Goal: Task Accomplishment & Management: Manage account settings

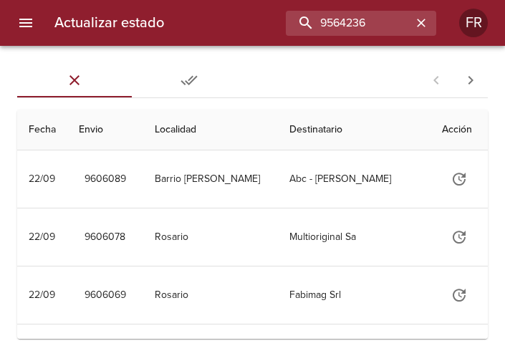
type input "9564236"
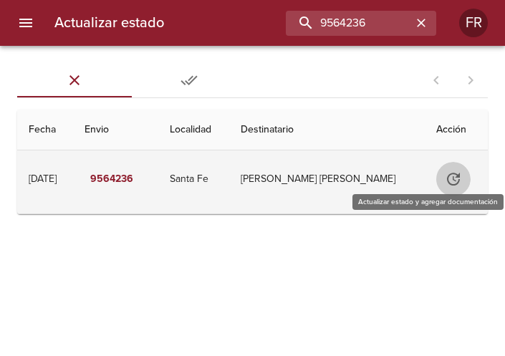
click at [447, 183] on icon "Tabla de envíos del cliente" at bounding box center [453, 179] width 13 height 13
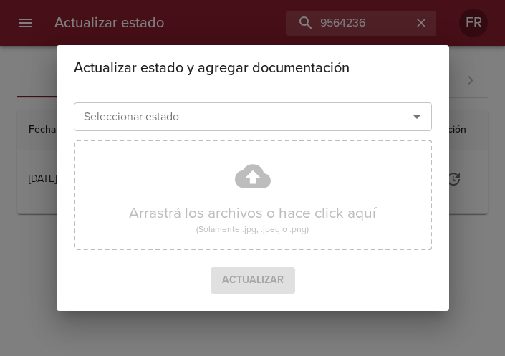
click at [421, 118] on icon "Abrir" at bounding box center [416, 116] width 17 height 17
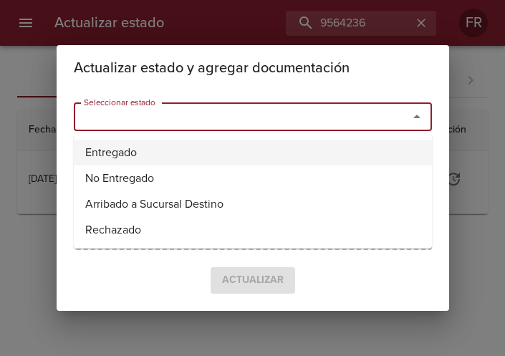
click at [212, 151] on li "Entregado" at bounding box center [253, 153] width 358 height 26
type input "Entregado"
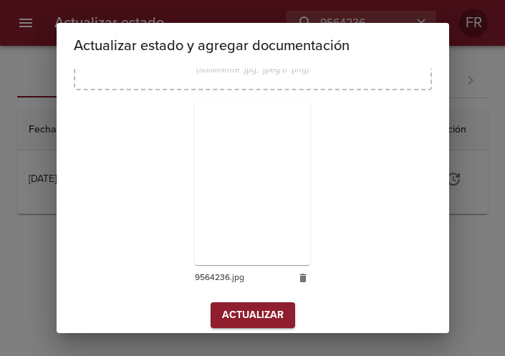
scroll to position [204, 0]
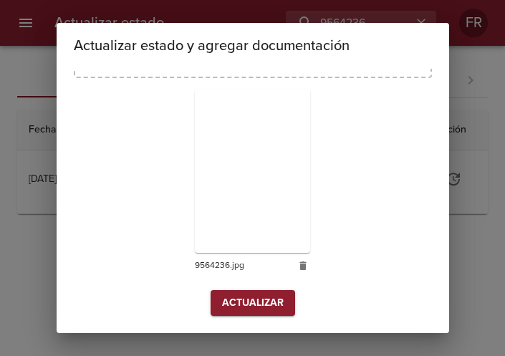
click at [269, 312] on span "Actualizar" at bounding box center [253, 303] width 62 height 18
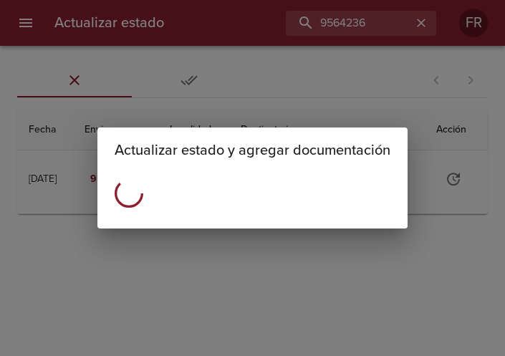
scroll to position [0, 0]
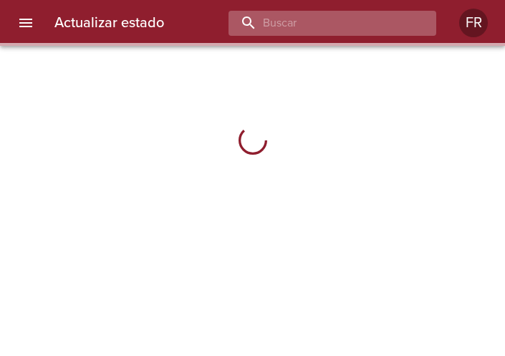
click at [322, 27] on input "buscar" at bounding box center [320, 23] width 183 height 25
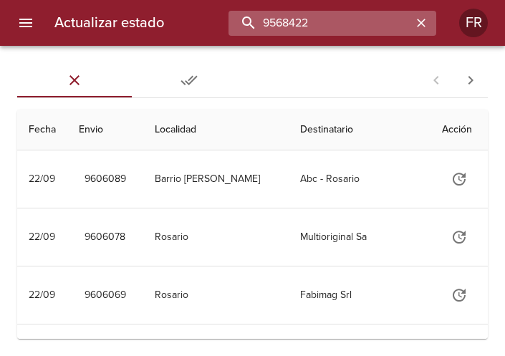
type input "9568422"
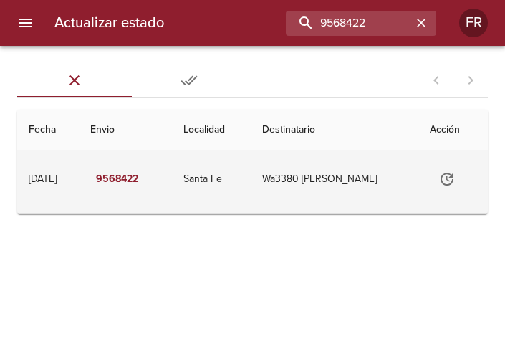
click at [446, 176] on icon "Tabla de envíos del cliente" at bounding box center [447, 179] width 13 height 13
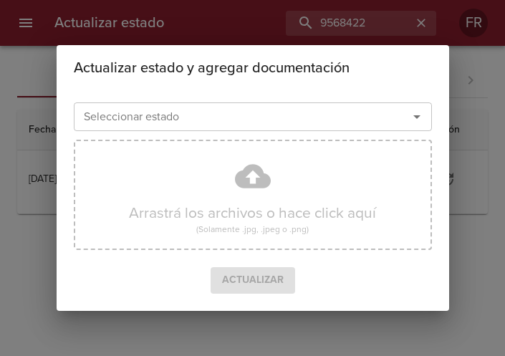
click at [422, 114] on icon "Abrir" at bounding box center [416, 116] width 17 height 17
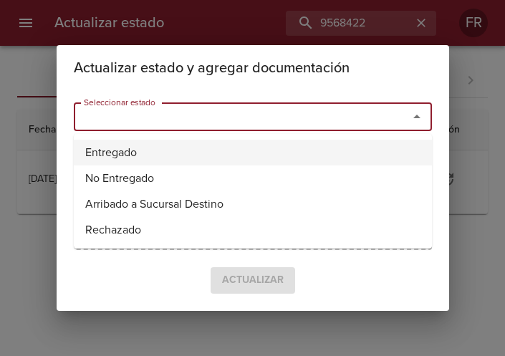
click at [213, 142] on li "Entregado" at bounding box center [253, 153] width 358 height 26
type input "Entregado"
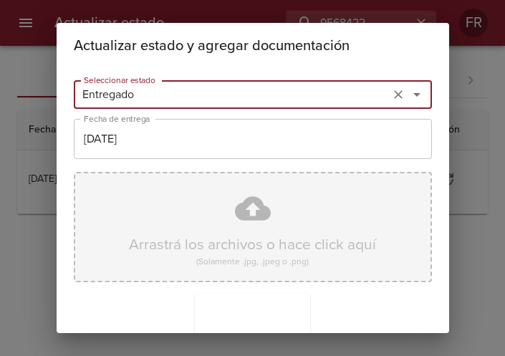
scroll to position [204, 0]
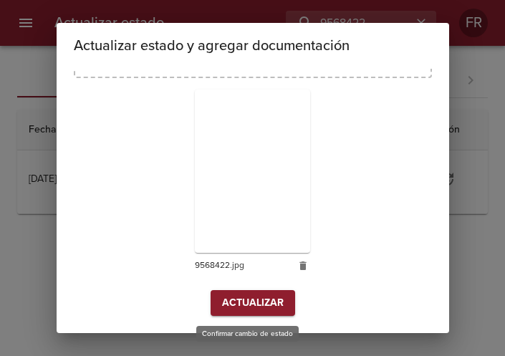
click at [265, 310] on span "Actualizar" at bounding box center [253, 303] width 62 height 18
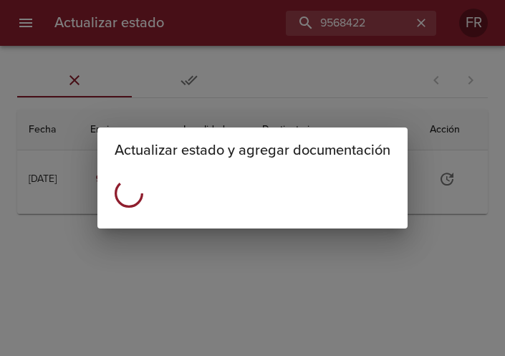
scroll to position [0, 0]
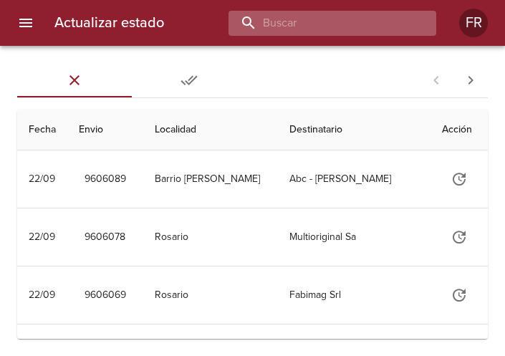
click at [369, 22] on input "buscar" at bounding box center [320, 23] width 183 height 25
type input "9568699"
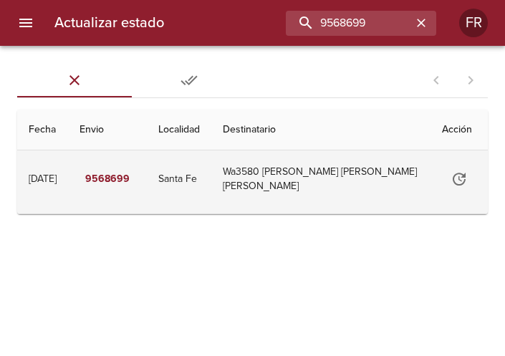
click at [458, 181] on icon "Tabla de envíos del cliente" at bounding box center [459, 179] width 17 height 17
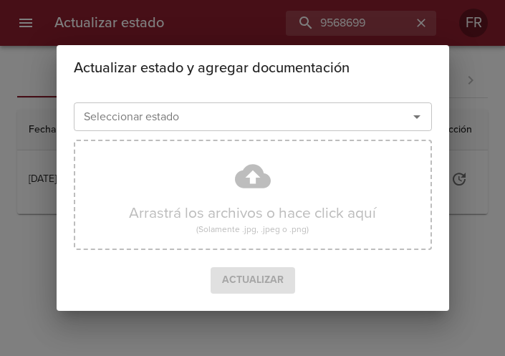
click at [419, 116] on icon "Abrir" at bounding box center [416, 117] width 7 height 4
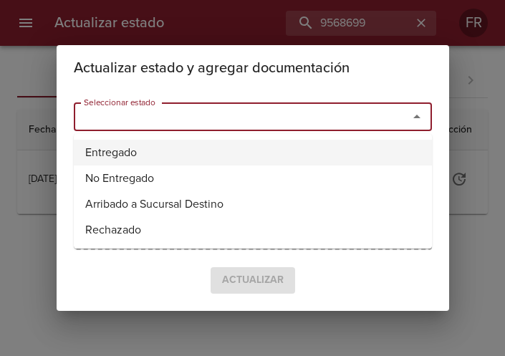
click at [116, 154] on li "Entregado" at bounding box center [253, 153] width 358 height 26
type input "Entregado"
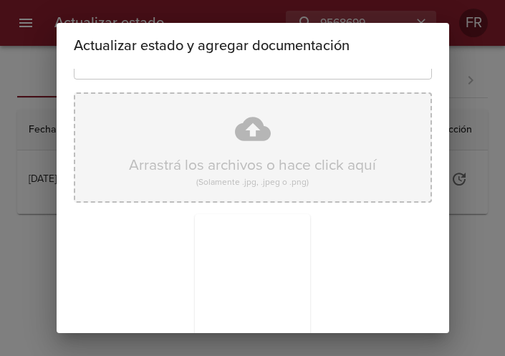
scroll to position [204, 0]
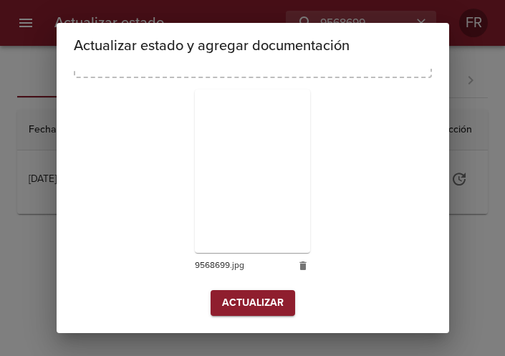
click at [239, 302] on span "Actualizar" at bounding box center [253, 303] width 62 height 18
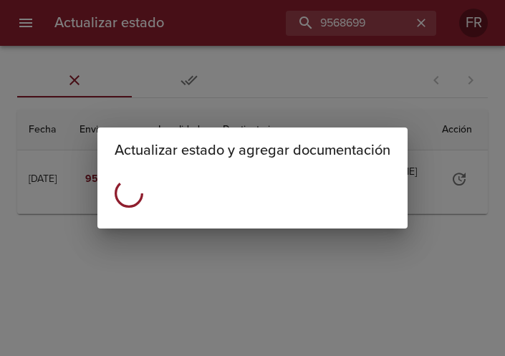
scroll to position [0, 0]
